Goal: Transaction & Acquisition: Purchase product/service

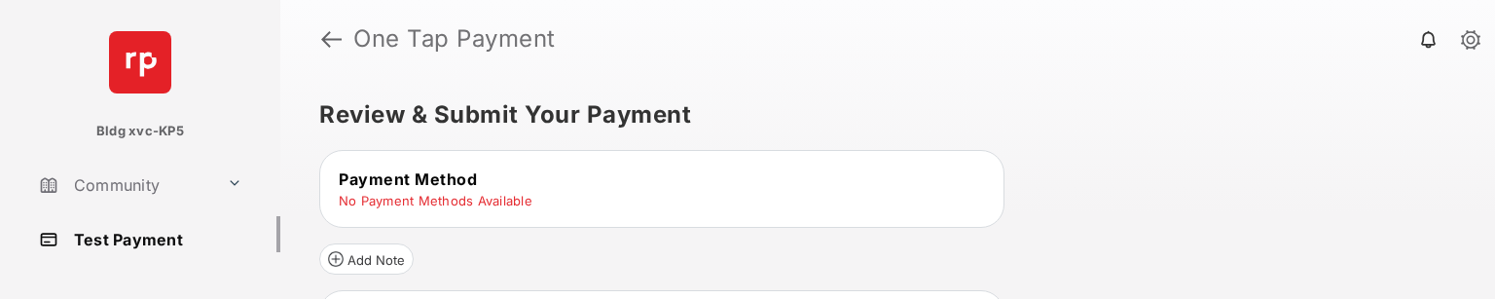
click at [736, 103] on h5 "Review & Submit Your Payment" at bounding box center [879, 114] width 1121 height 23
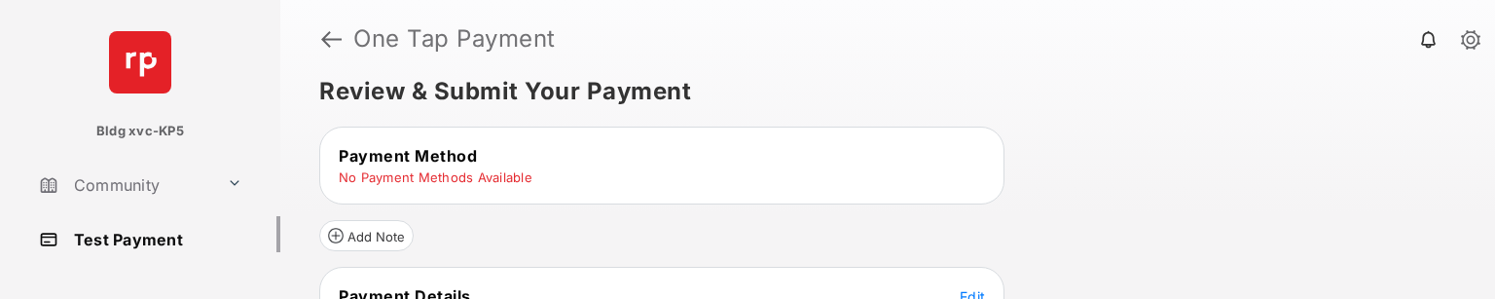
scroll to position [19, 0]
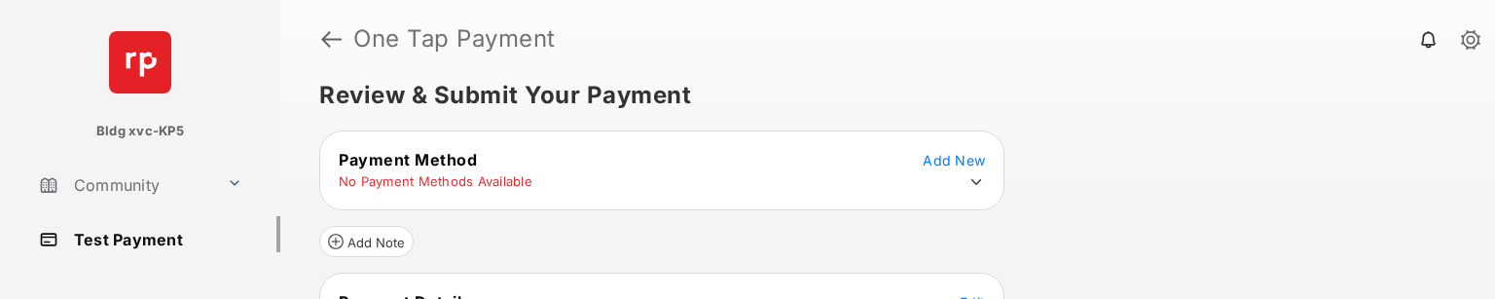
click at [980, 181] on icon at bounding box center [976, 182] width 18 height 18
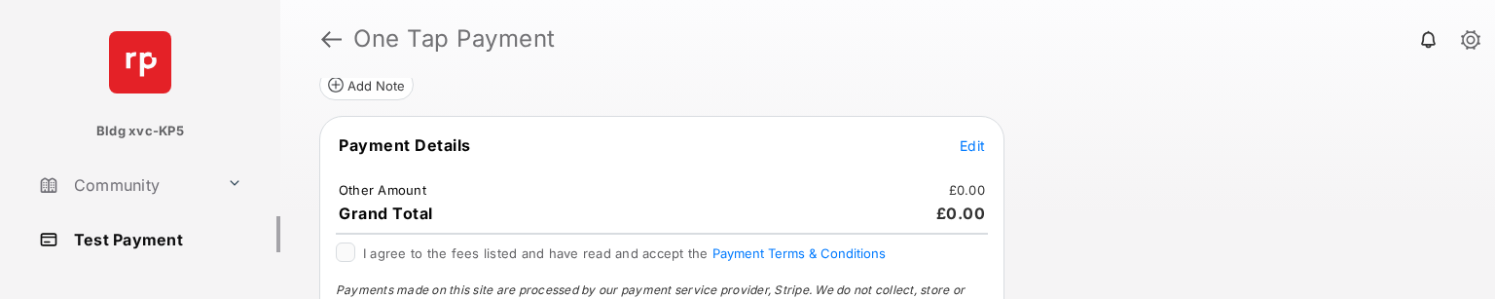
scroll to position [340, 0]
click at [962, 141] on span "Edit" at bounding box center [971, 144] width 25 height 17
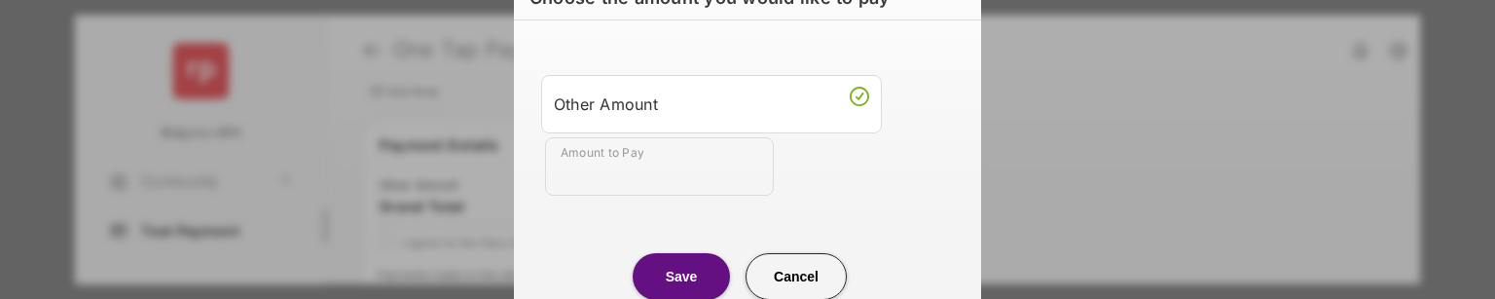
click at [701, 167] on input "Amount to Pay" at bounding box center [659, 166] width 229 height 58
type input "**"
click at [652, 277] on button "Save" at bounding box center [680, 276] width 97 height 47
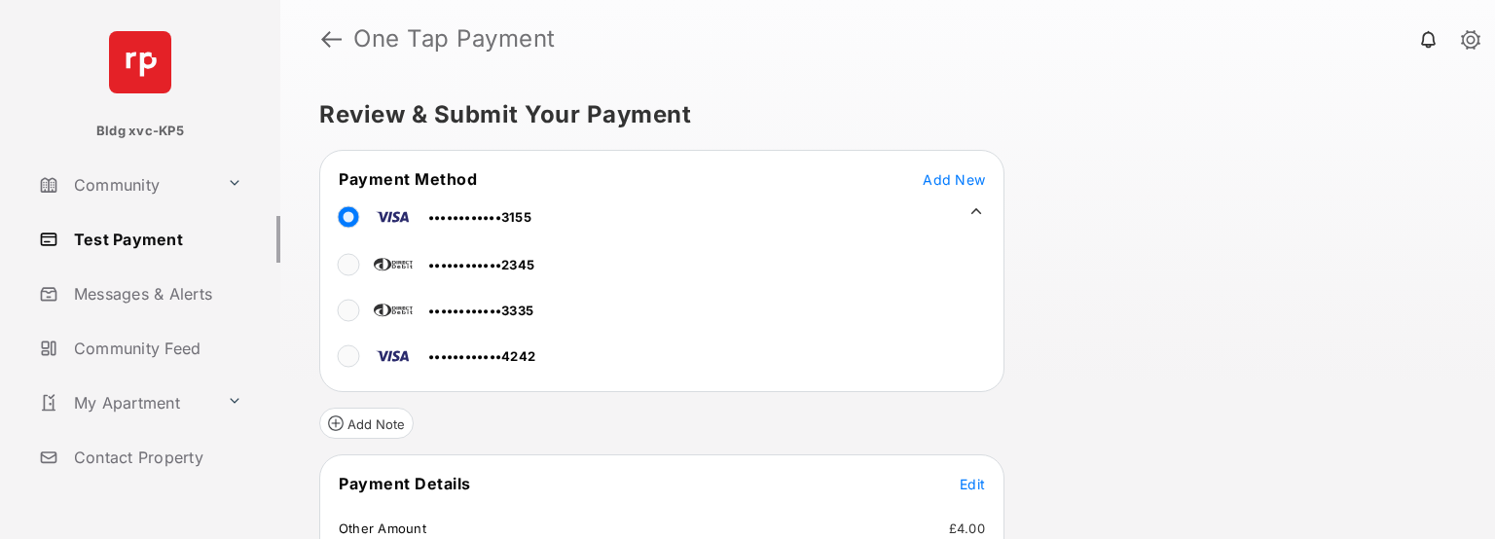
scroll to position [218, 0]
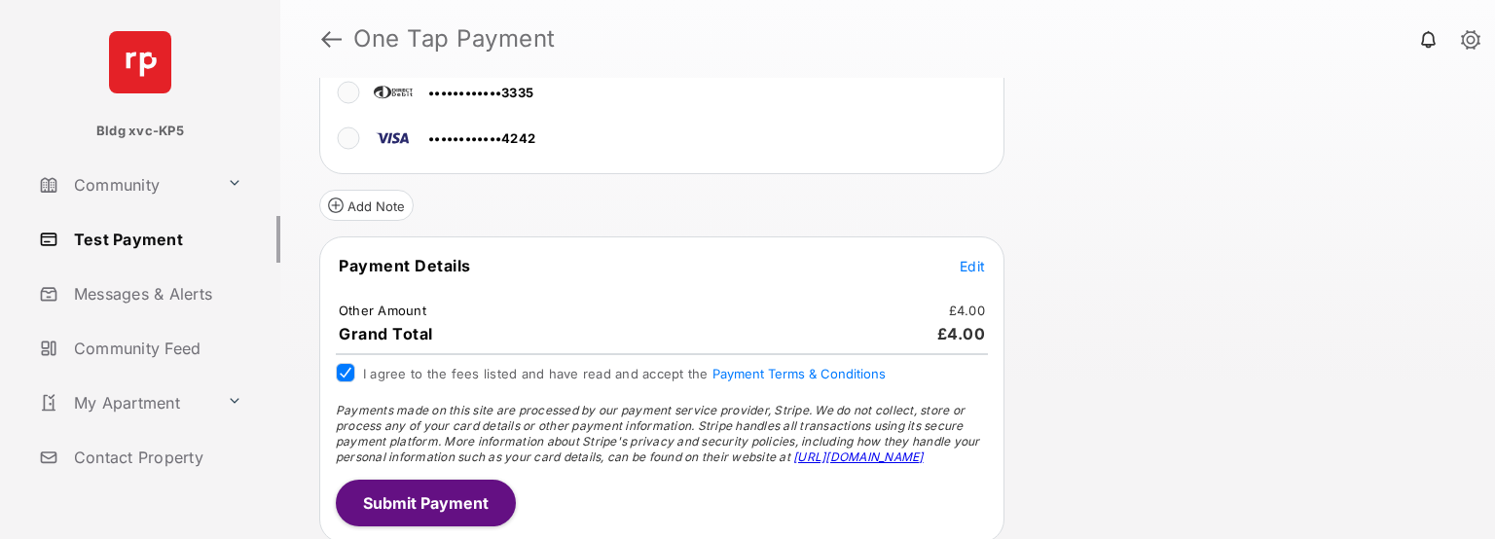
click at [472, 298] on button "Submit Payment" at bounding box center [426, 503] width 180 height 47
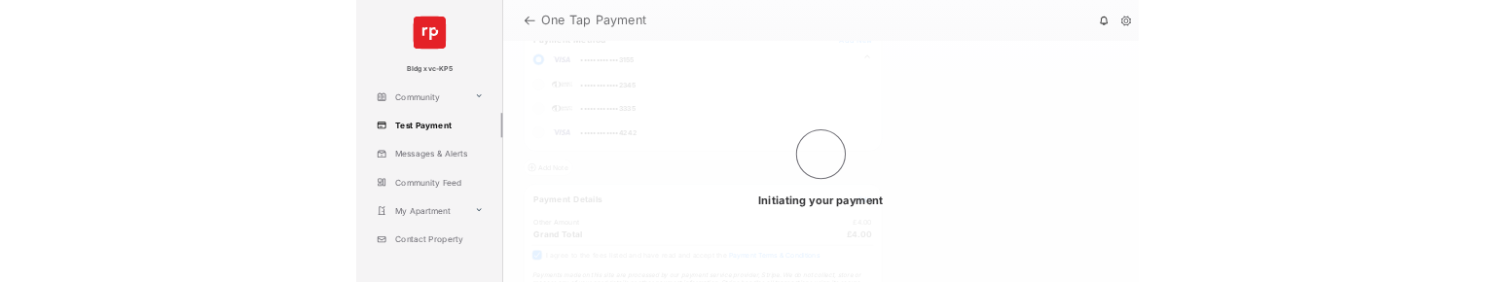
scroll to position [0, 0]
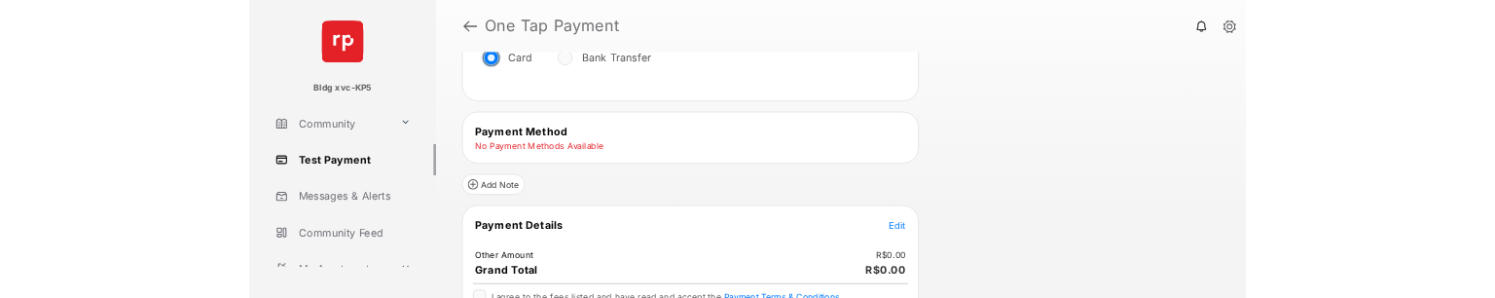
scroll to position [170, 0]
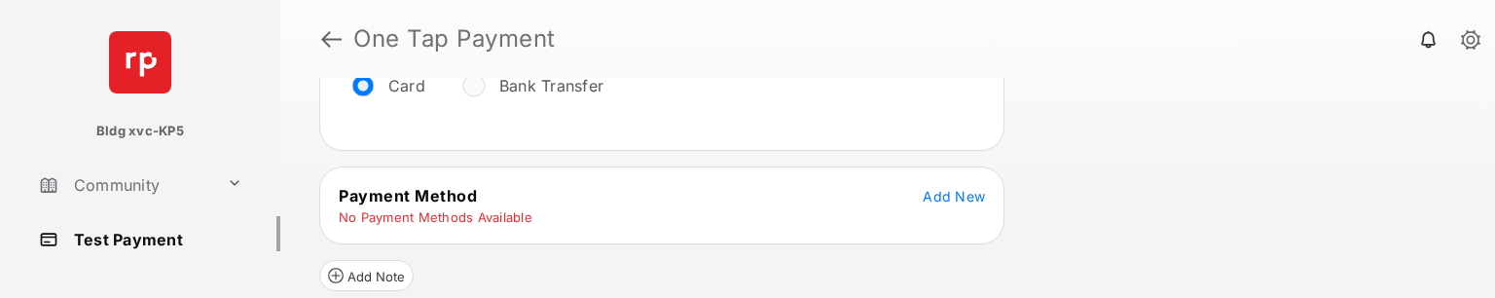
click at [948, 191] on span "Add New" at bounding box center [953, 196] width 62 height 17
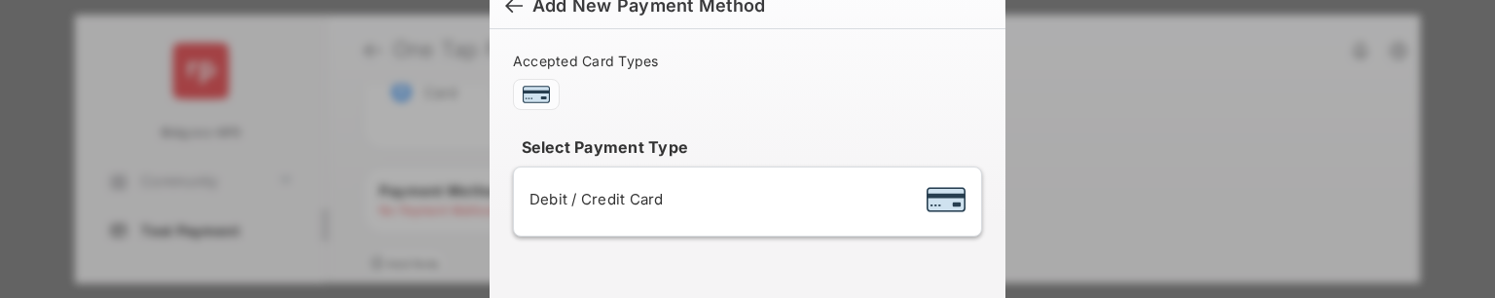
click at [751, 195] on div "Debit / Credit Card" at bounding box center [747, 201] width 436 height 37
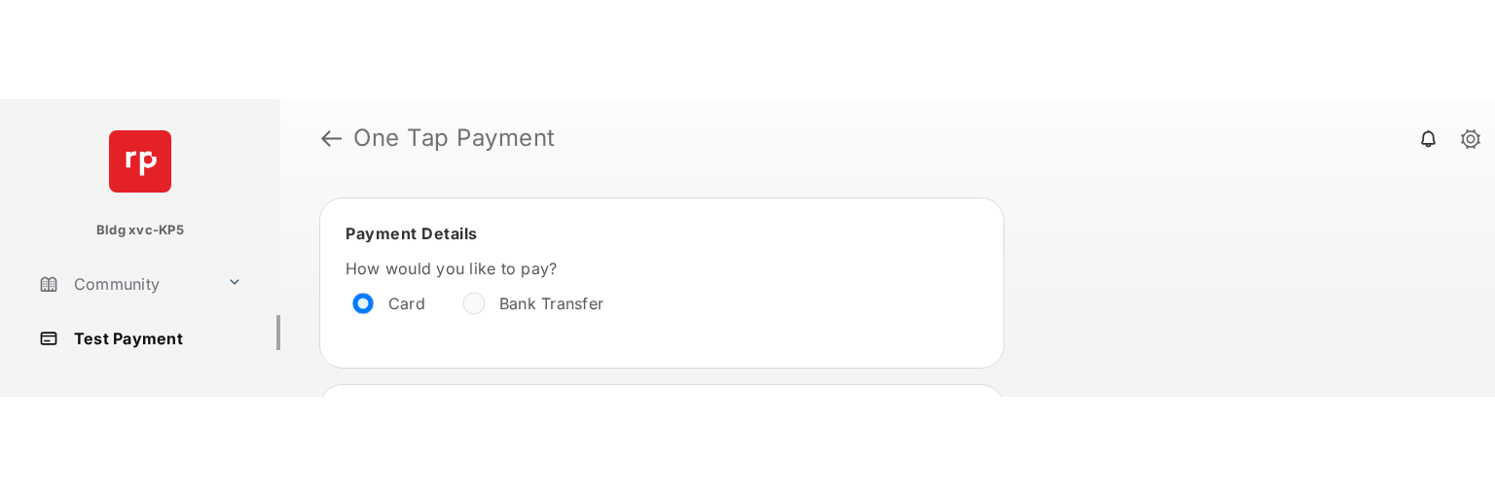
scroll to position [0, 0]
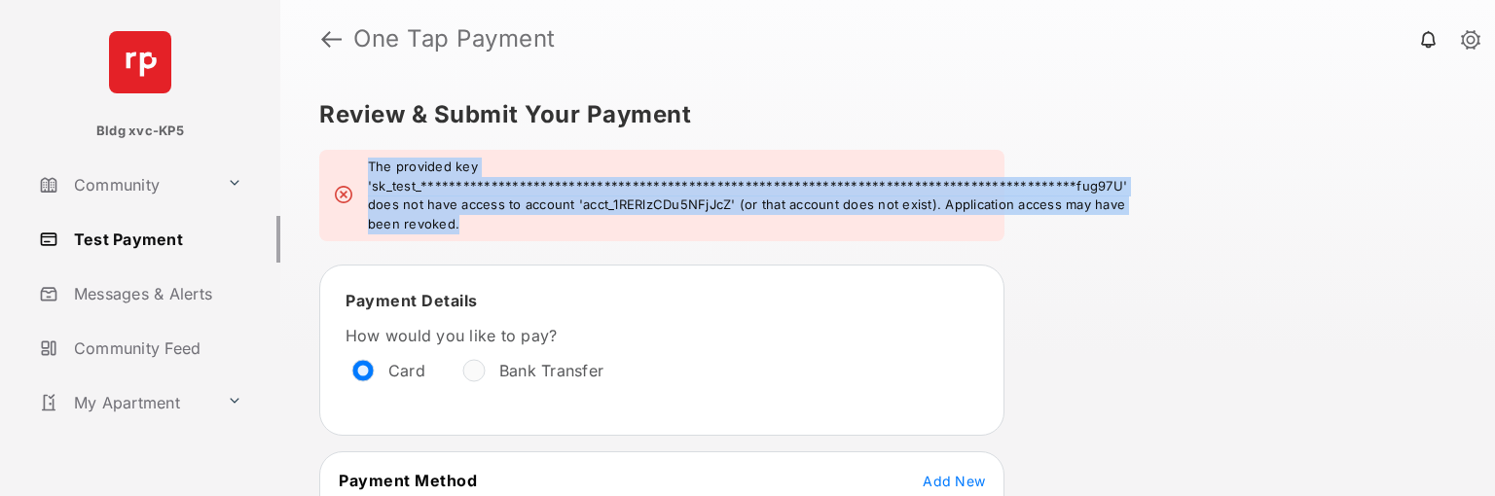
drag, startPoint x: 543, startPoint y: 223, endPoint x: 362, endPoint y: 168, distance: 189.0
click at [362, 168] on div "**********" at bounding box center [661, 195] width 685 height 91
copy em "**********"
